Goal: Transaction & Acquisition: Purchase product/service

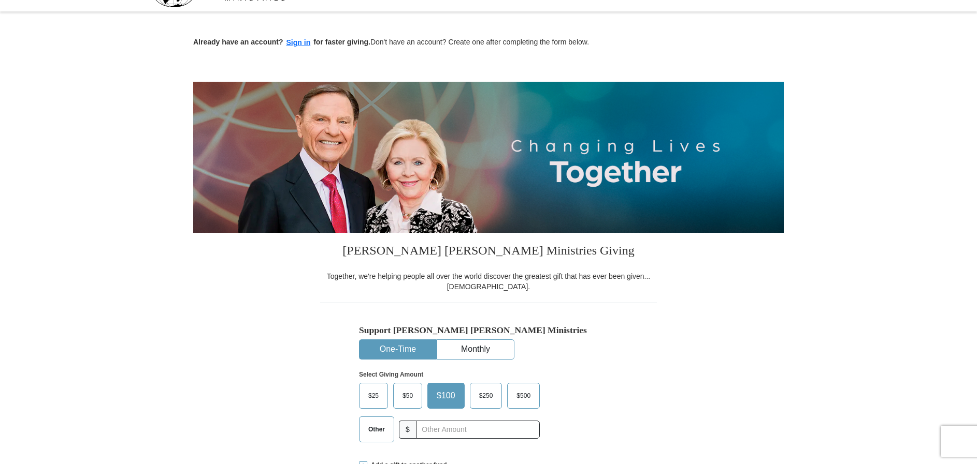
scroll to position [104, 0]
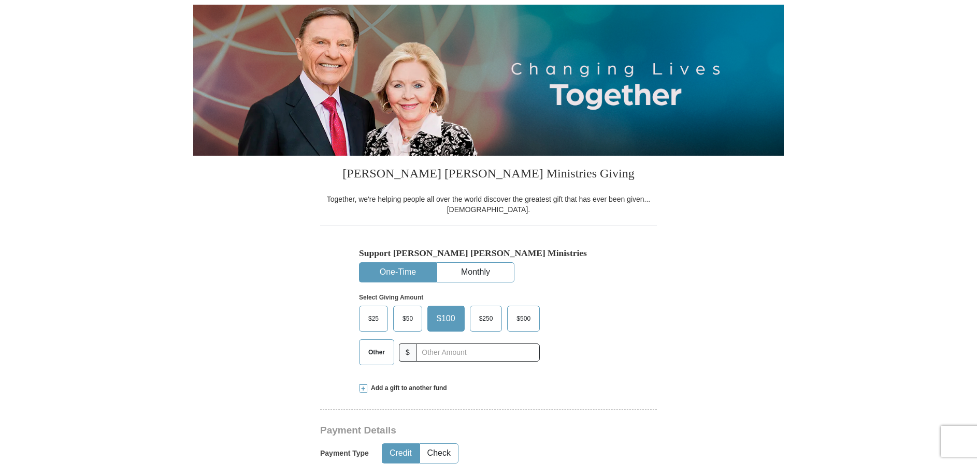
click at [392, 273] on button "One-Time" at bounding box center [397, 272] width 77 height 19
click at [444, 321] on span "$100" at bounding box center [445, 319] width 29 height 16
click at [0, 0] on input "$100" at bounding box center [0, 0] width 0 height 0
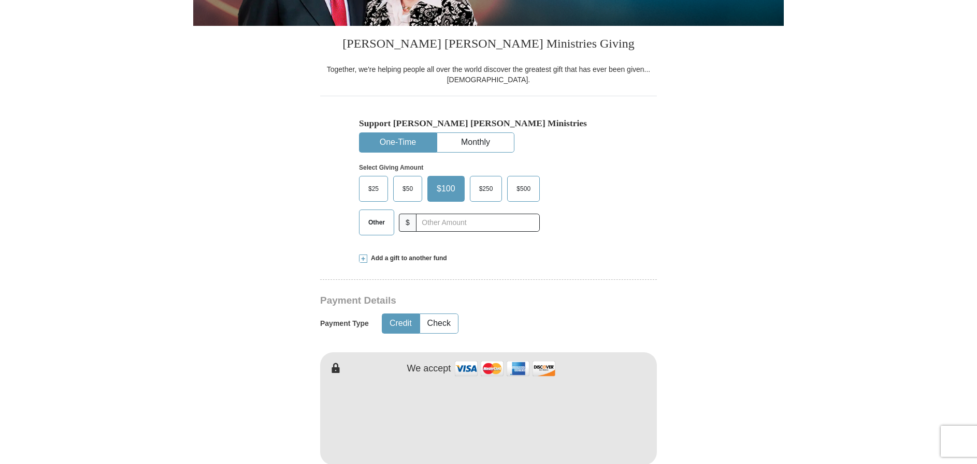
scroll to position [259, 0]
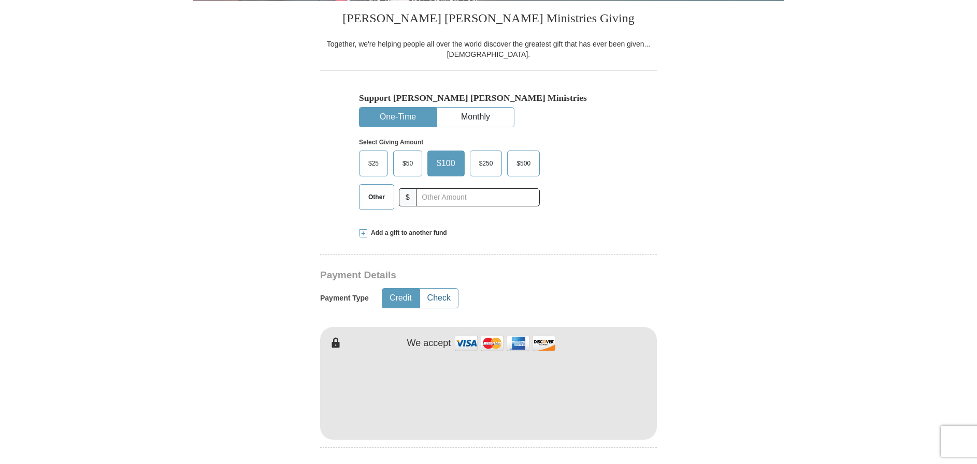
click at [434, 301] on button "Check" at bounding box center [439, 298] width 38 height 19
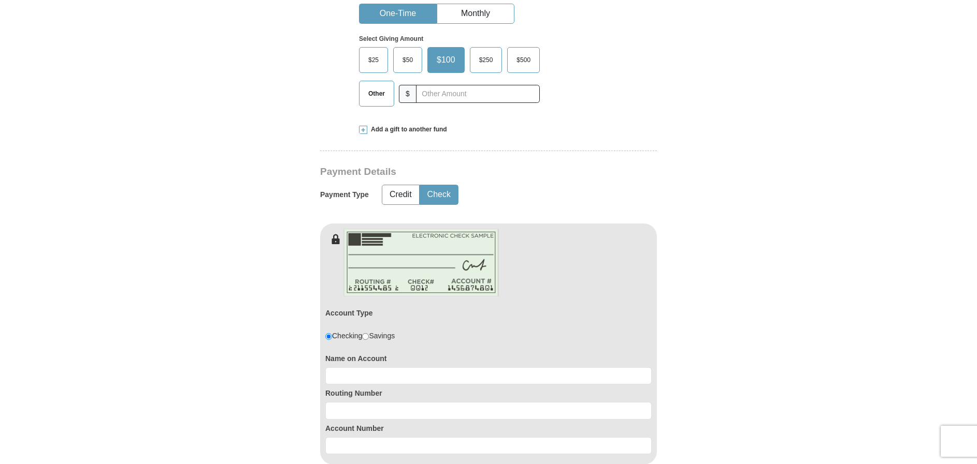
scroll to position [414, 0]
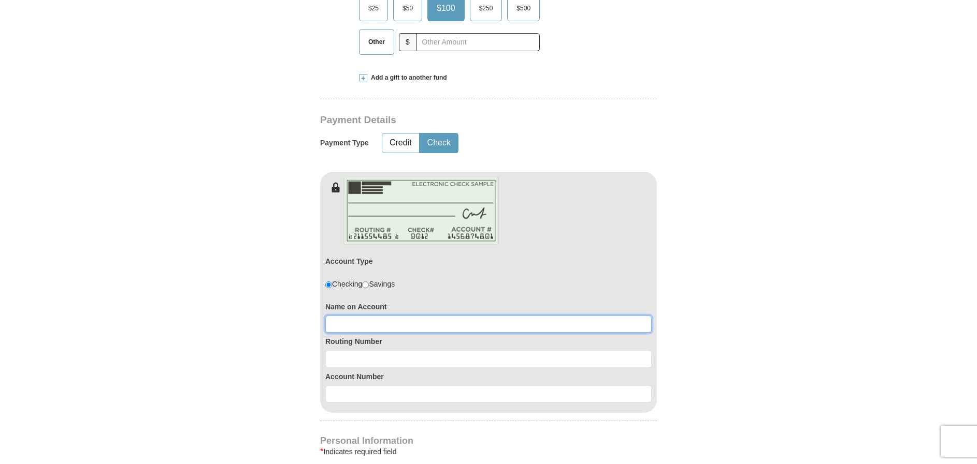
click at [385, 327] on input at bounding box center [488, 325] width 326 height 18
type input "[PERSON_NAME]"
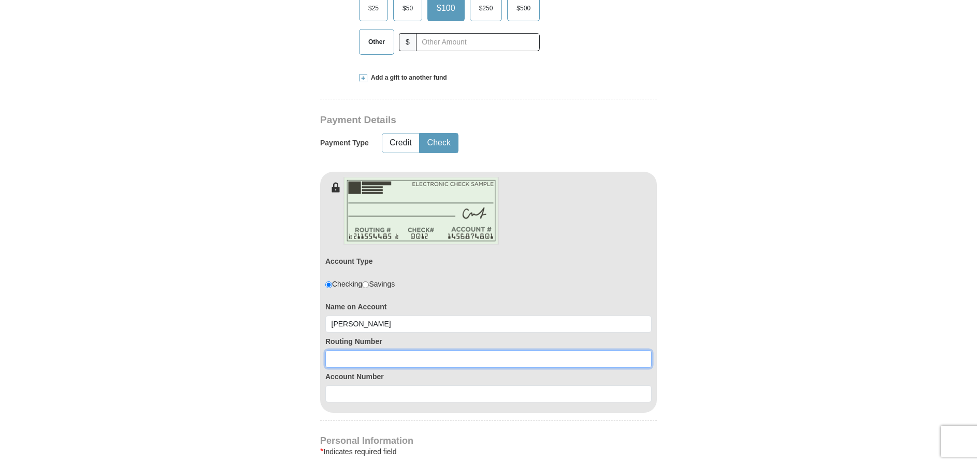
click at [381, 359] on input at bounding box center [488, 360] width 326 height 18
type input "064201450"
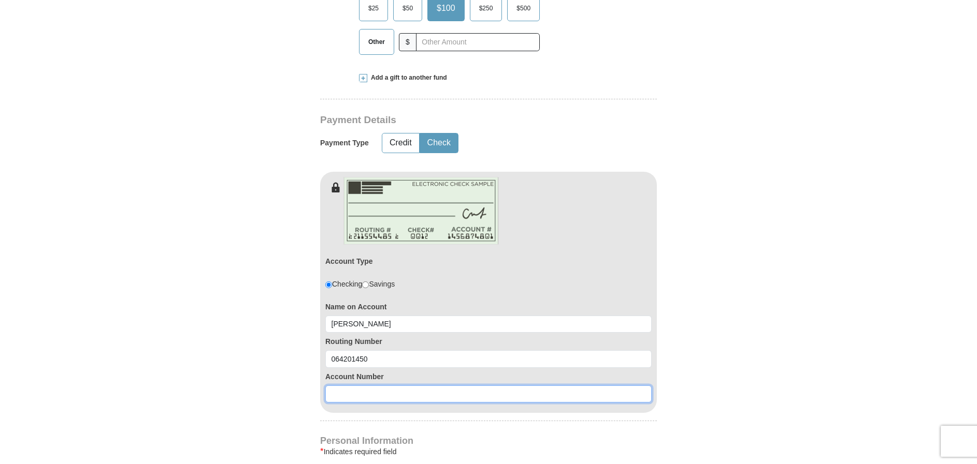
click at [405, 396] on input at bounding box center [488, 395] width 326 height 18
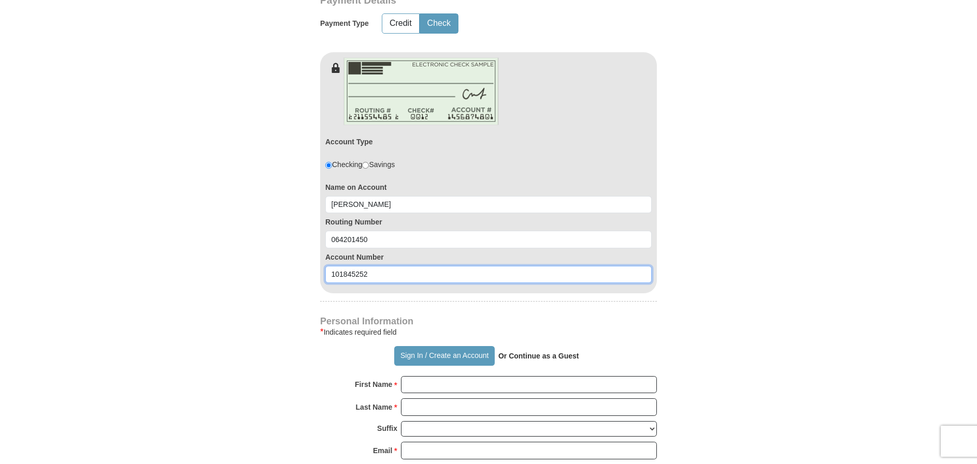
scroll to position [570, 0]
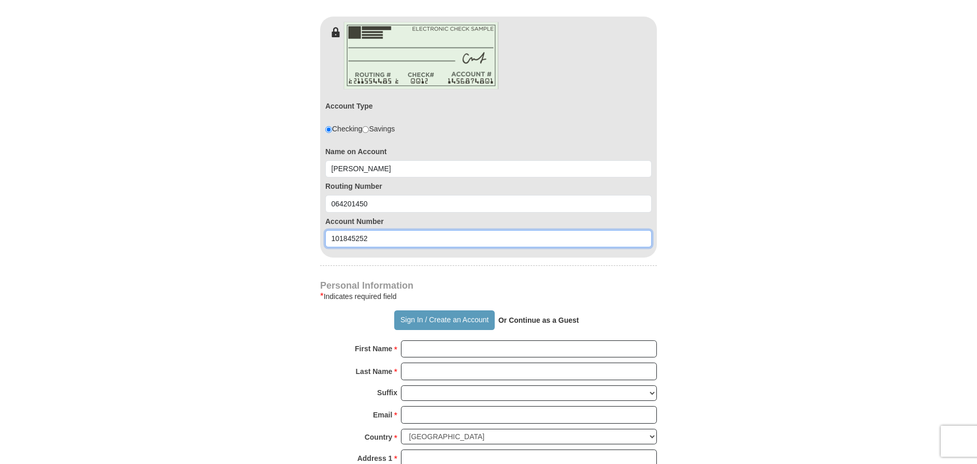
type input "101845252"
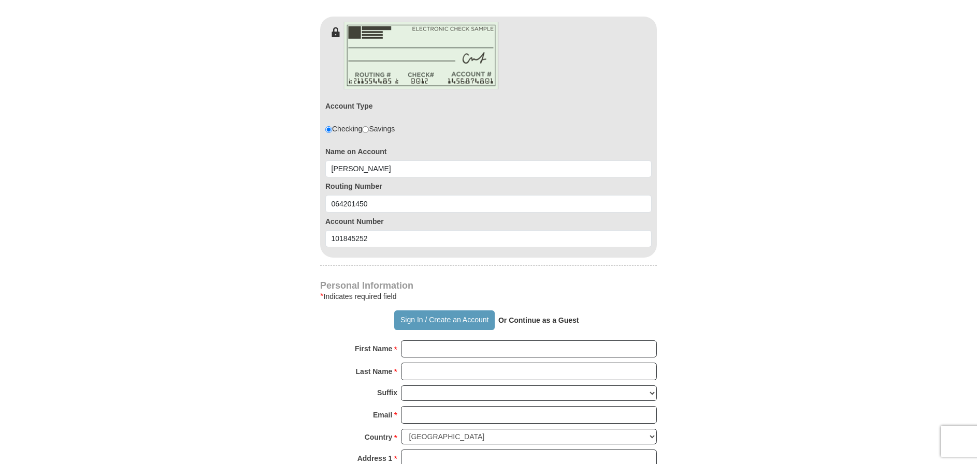
click at [542, 322] on strong "Or Continue as a Guest" at bounding box center [538, 320] width 81 height 8
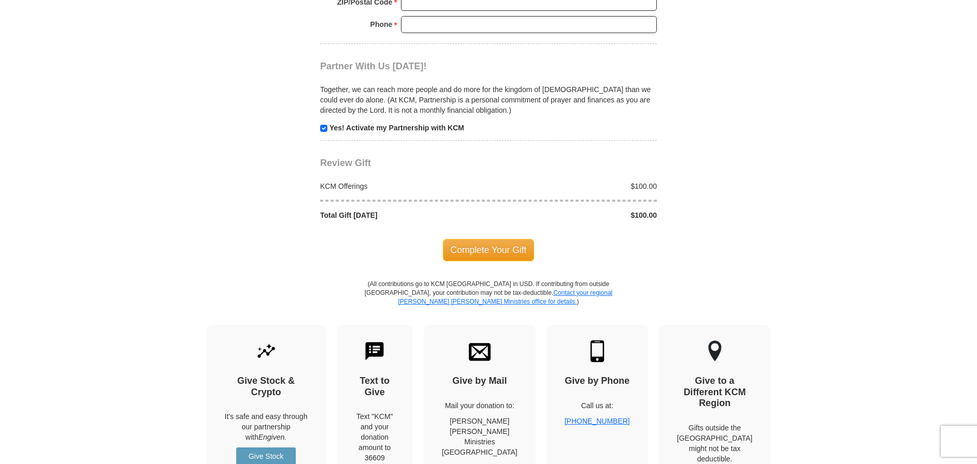
scroll to position [1139, 0]
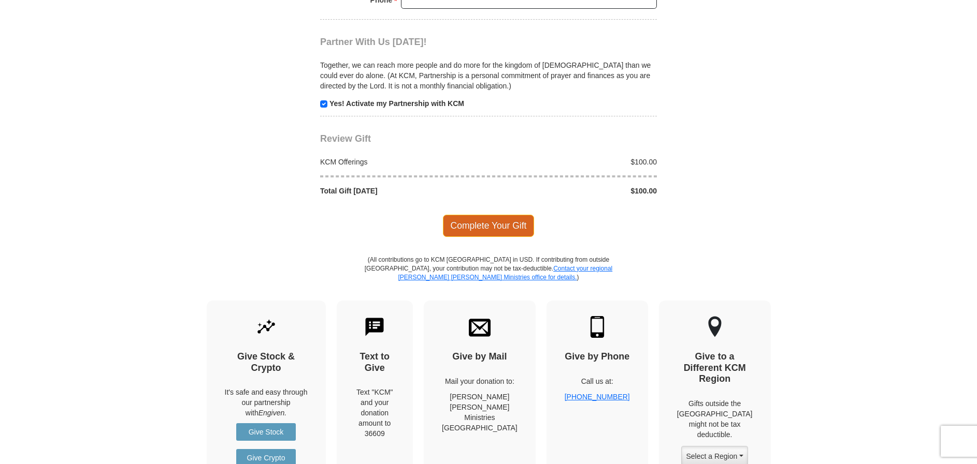
click at [481, 225] on span "Complete Your Gift" at bounding box center [489, 226] width 92 height 22
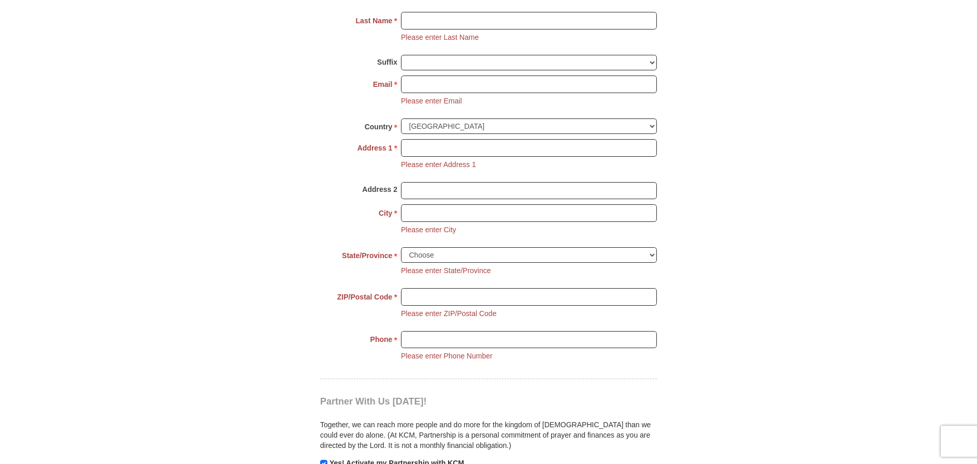
scroll to position [902, 0]
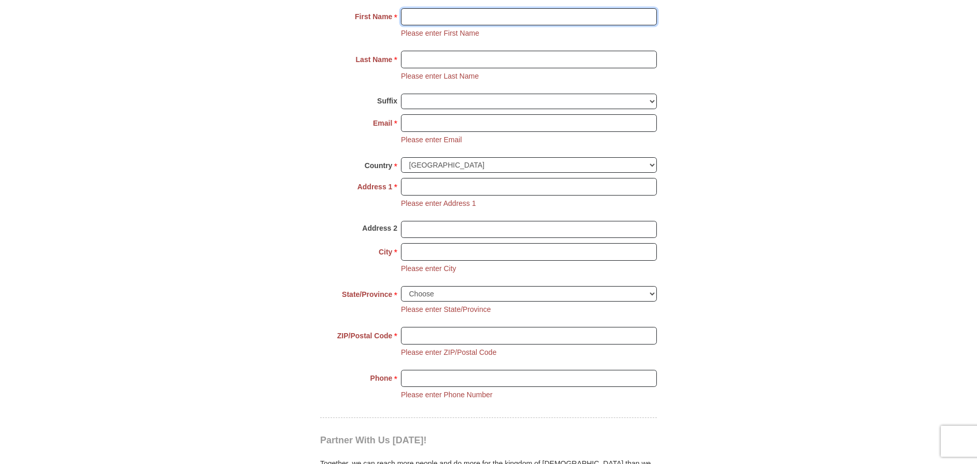
drag, startPoint x: 453, startPoint y: 17, endPoint x: 448, endPoint y: 19, distance: 5.3
click at [453, 17] on input "First Name *" at bounding box center [529, 17] width 256 height 18
type input "[PERSON_NAME]"
type input "Cornell"
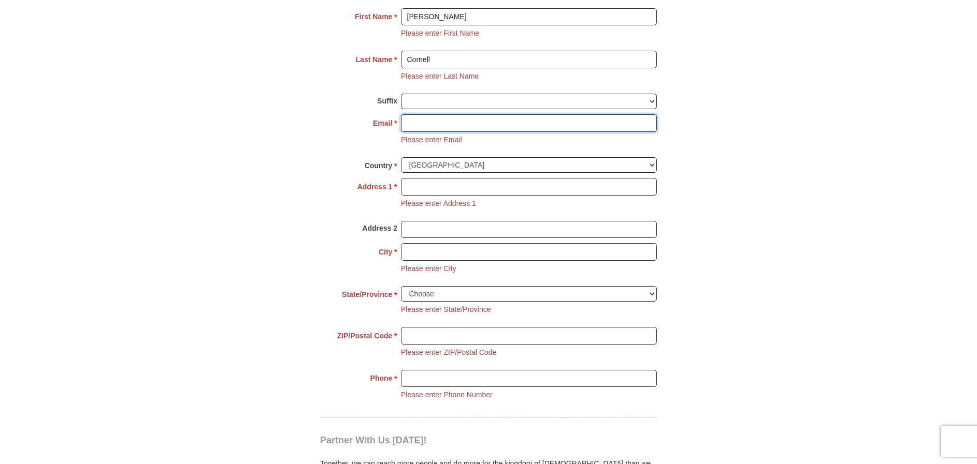
type input "[EMAIL_ADDRESS][DOMAIN_NAME]"
type input "[STREET_ADDRESS]"
type input "[GEOGRAPHIC_DATA]"
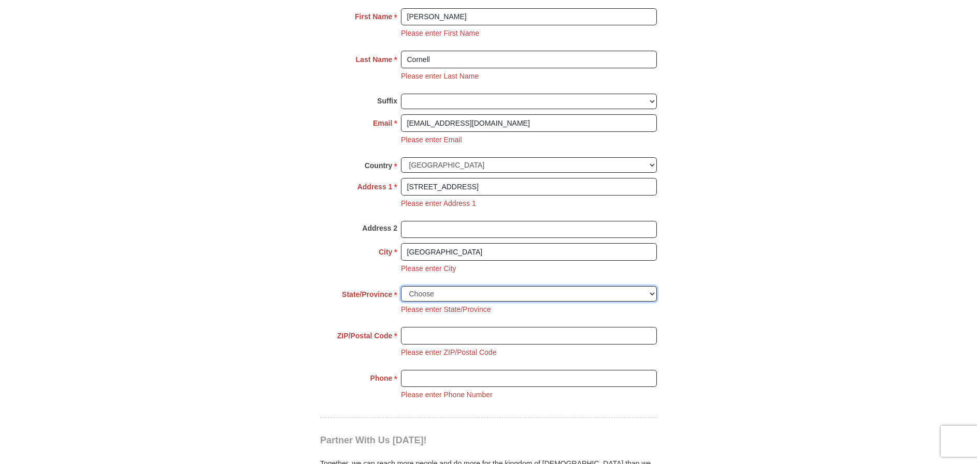
select select "TN"
type input "37659"
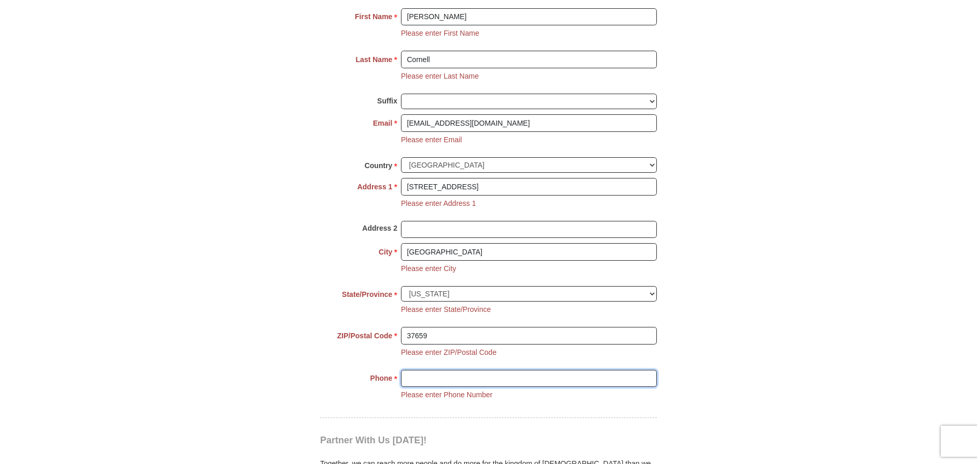
type input "4232700556"
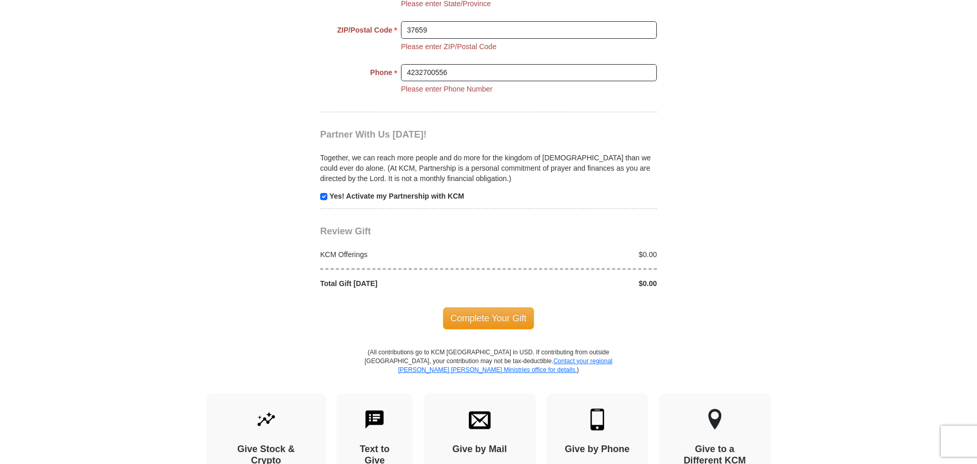
scroll to position [1213, 0]
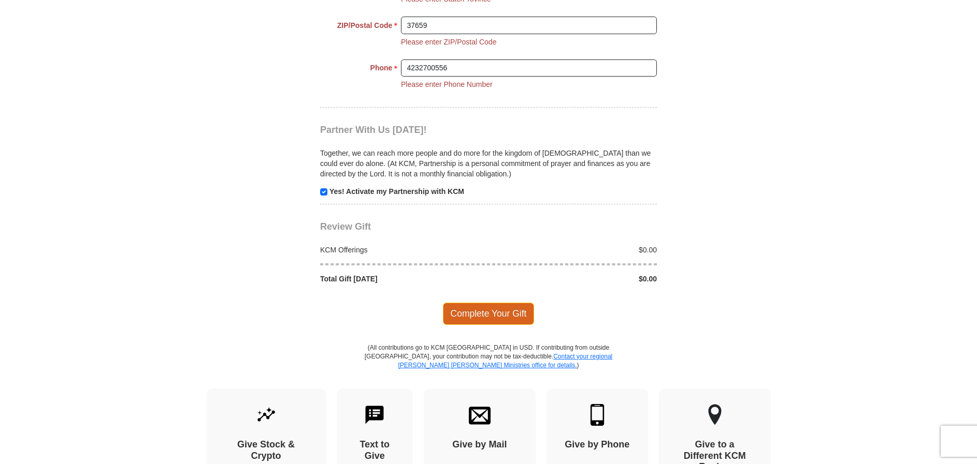
click at [477, 318] on span "Complete Your Gift" at bounding box center [489, 314] width 92 height 22
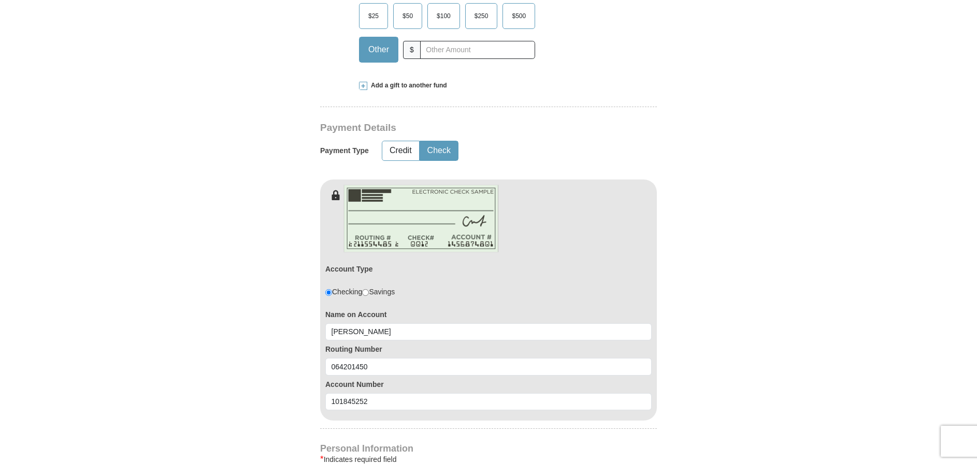
scroll to position [384, 0]
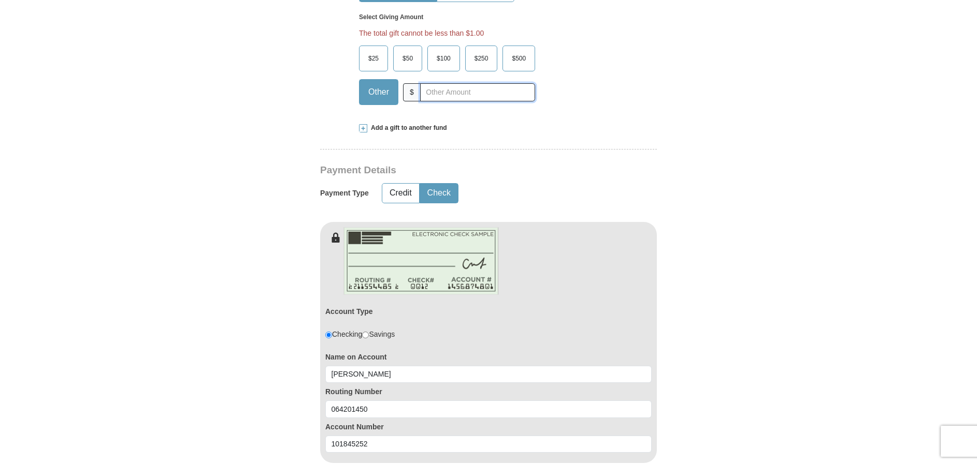
click at [453, 96] on input "text" at bounding box center [477, 92] width 115 height 18
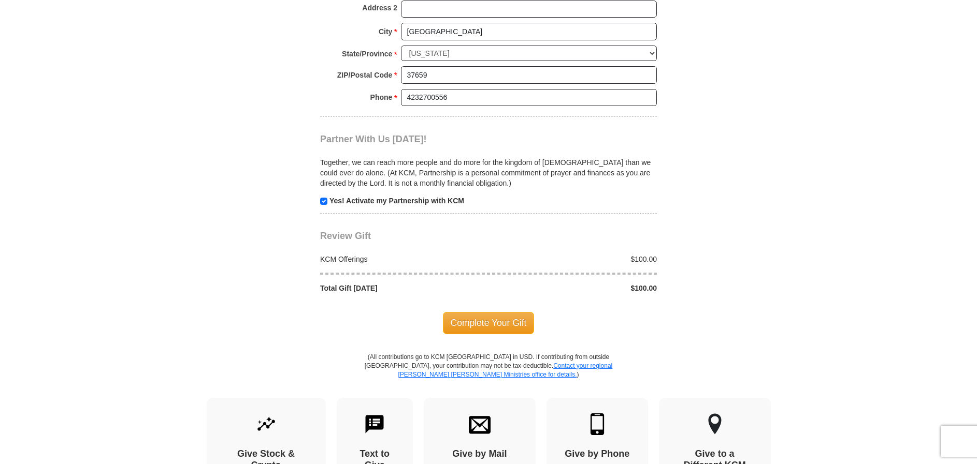
scroll to position [1109, 0]
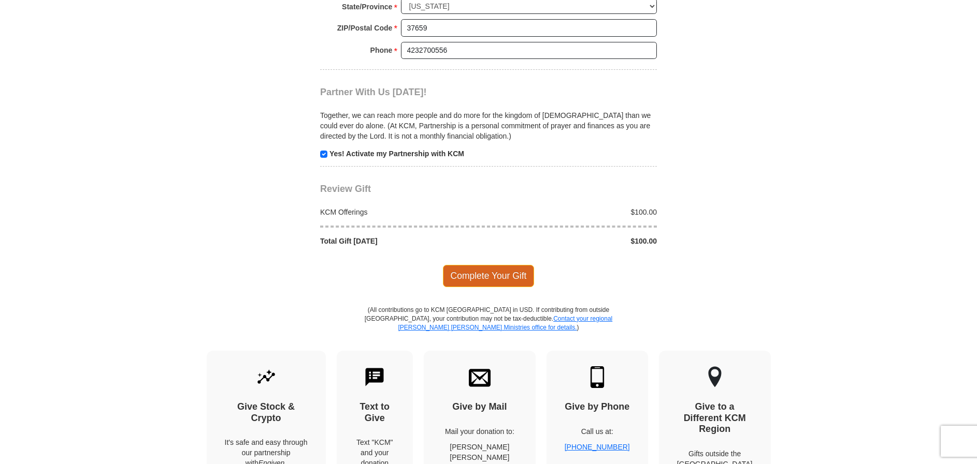
type input "100"
click at [482, 273] on span "Complete Your Gift" at bounding box center [489, 276] width 92 height 22
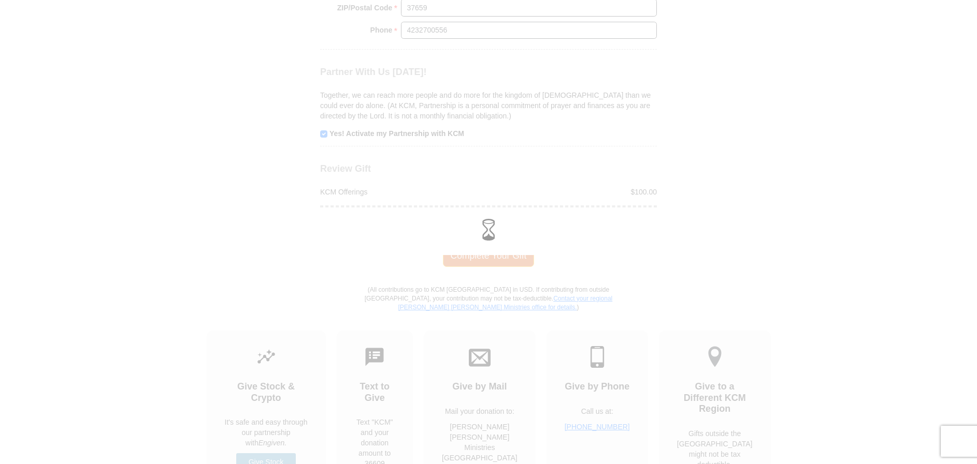
scroll to position [1089, 0]
